Goal: Task Accomplishment & Management: Manage account settings

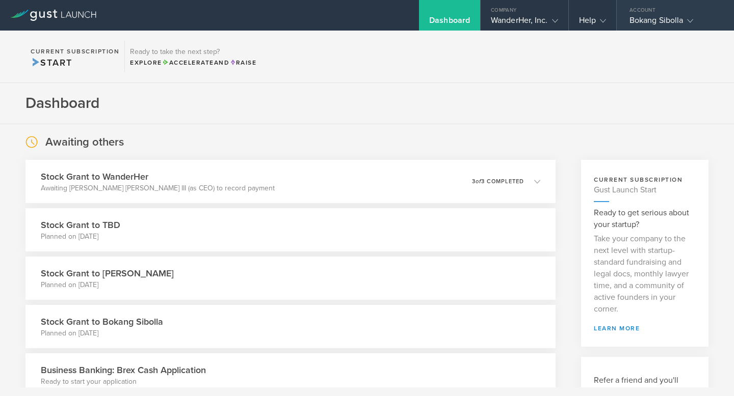
click at [644, 24] on div "Bokang Sibolla" at bounding box center [672, 22] width 87 height 15
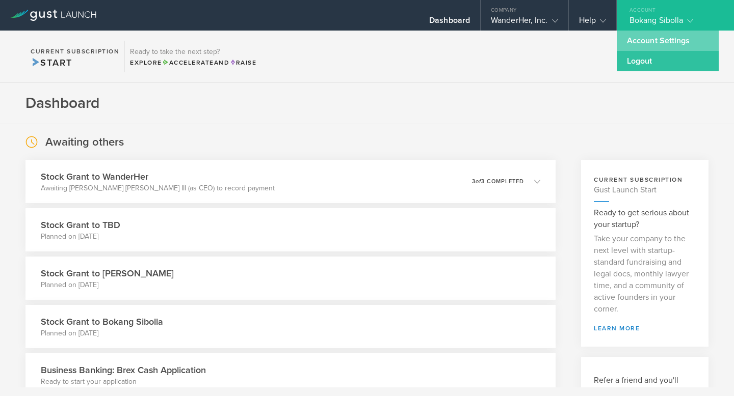
click at [640, 39] on link "Account Settings" at bounding box center [668, 41] width 102 height 20
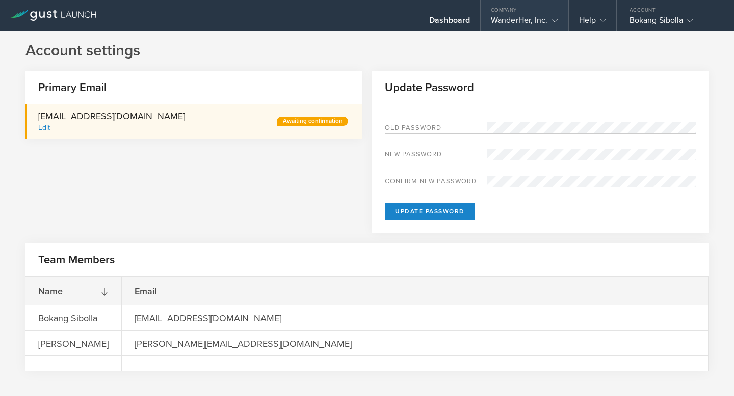
click at [545, 20] on div "WanderHer, Inc." at bounding box center [524, 22] width 67 height 15
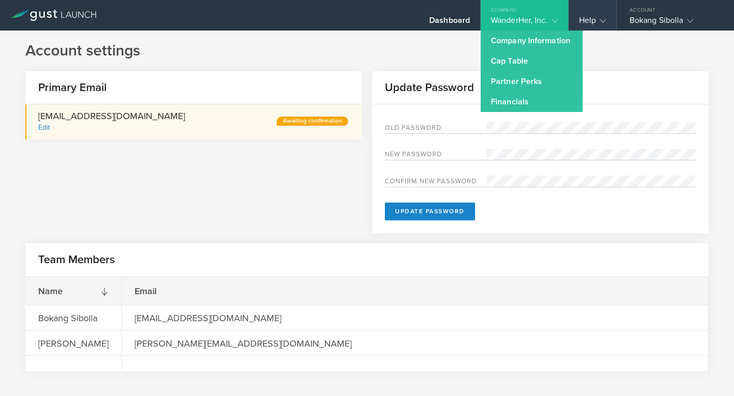
click at [599, 19] on gust-icon at bounding box center [601, 20] width 10 height 10
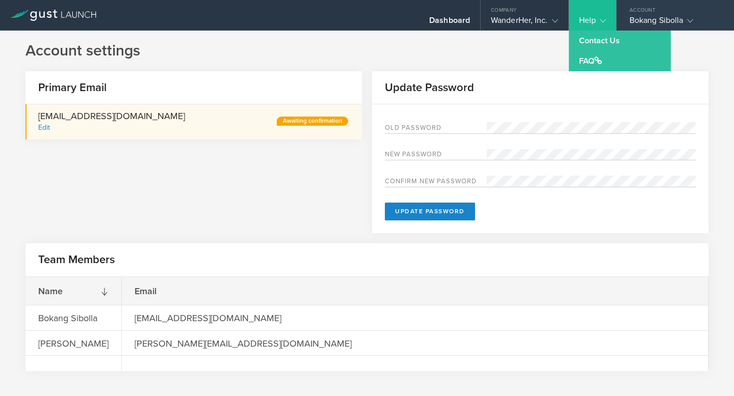
click at [643, 16] on div "Bokang Sibolla" at bounding box center [672, 22] width 87 height 15
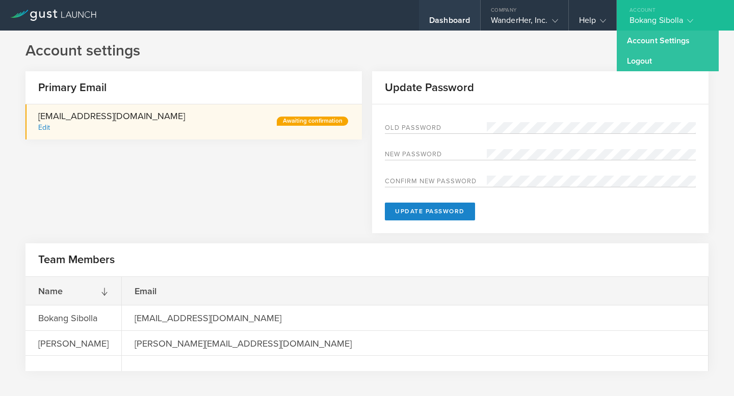
click at [449, 16] on div "Dashboard" at bounding box center [449, 22] width 41 height 15
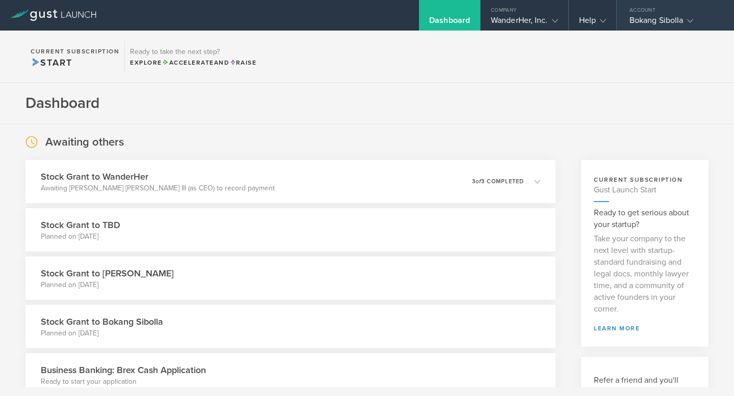
click at [660, 22] on div "Bokang Sibolla" at bounding box center [672, 22] width 87 height 15
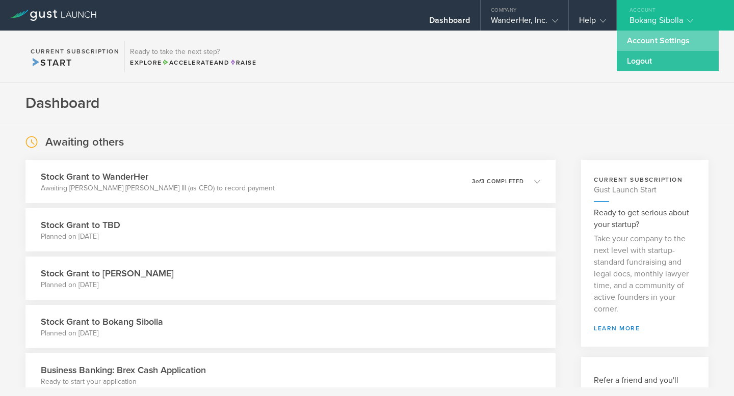
click at [647, 45] on link "Account Settings" at bounding box center [668, 41] width 102 height 20
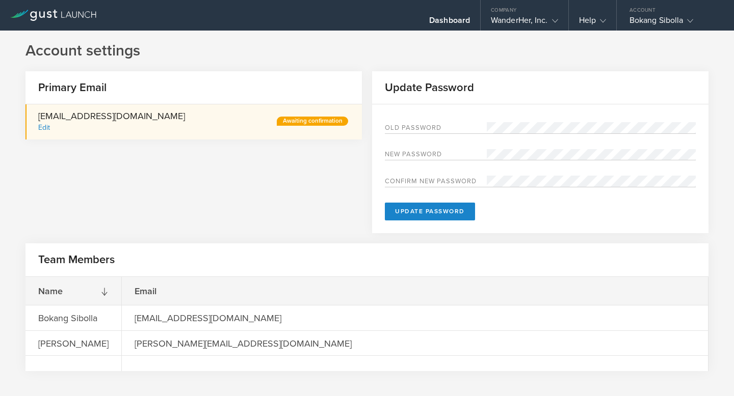
click at [42, 131] on div "Edit" at bounding box center [44, 127] width 12 height 9
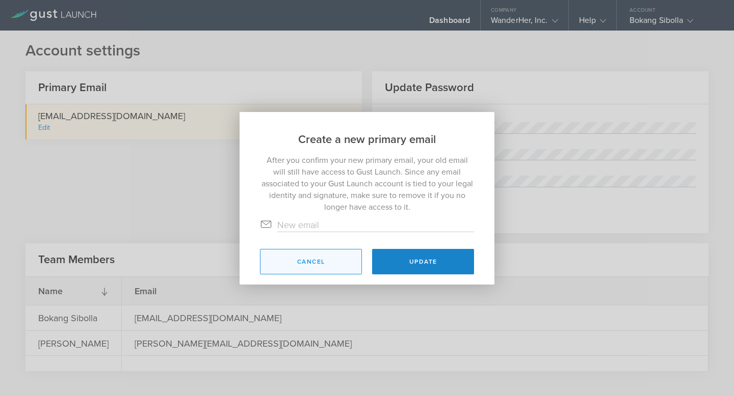
click at [335, 260] on button "Cancel" at bounding box center [311, 261] width 102 height 25
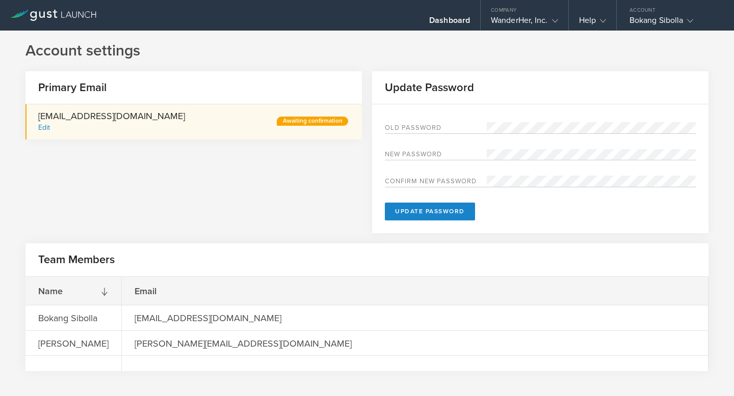
scroll to position [13, 0]
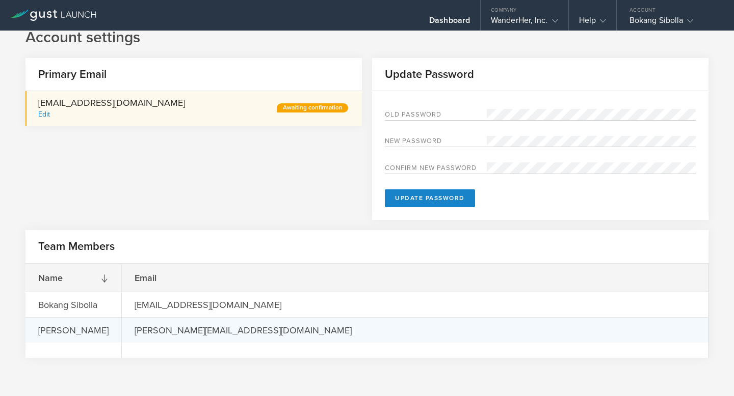
click at [249, 333] on div "[PERSON_NAME][EMAIL_ADDRESS][DOMAIN_NAME]" at bounding box center [243, 330] width 243 height 24
